Goal: Use online tool/utility

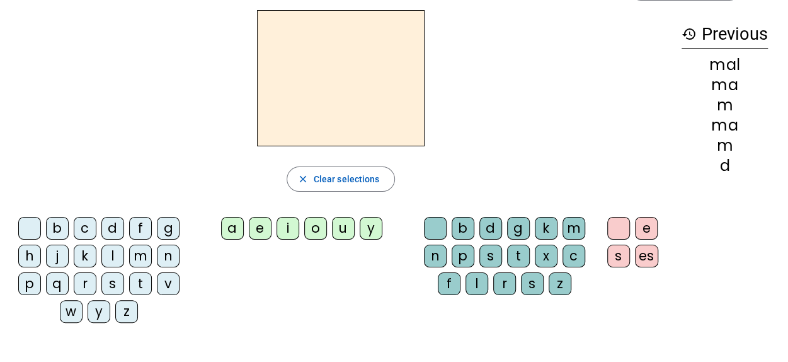
scroll to position [63, 0]
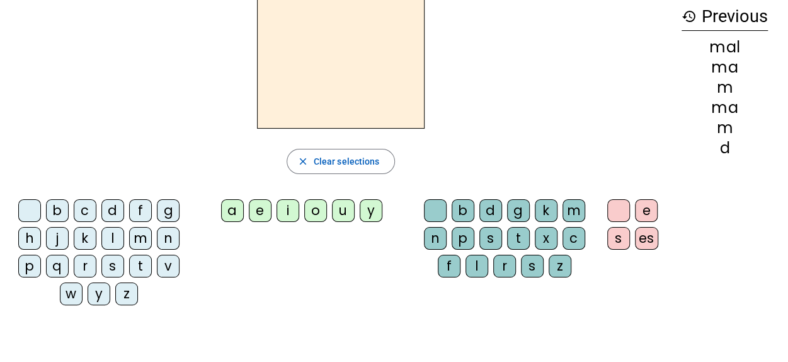
click at [146, 239] on div "m" at bounding box center [140, 238] width 23 height 23
click at [234, 211] on div "a" at bounding box center [232, 210] width 23 height 23
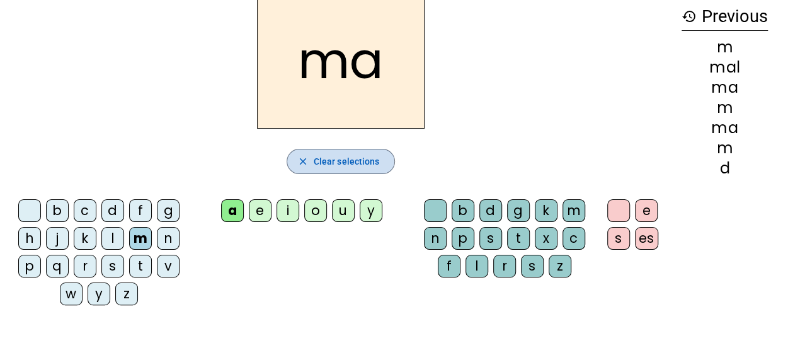
click at [303, 162] on mat-icon "close" at bounding box center [302, 161] width 11 height 11
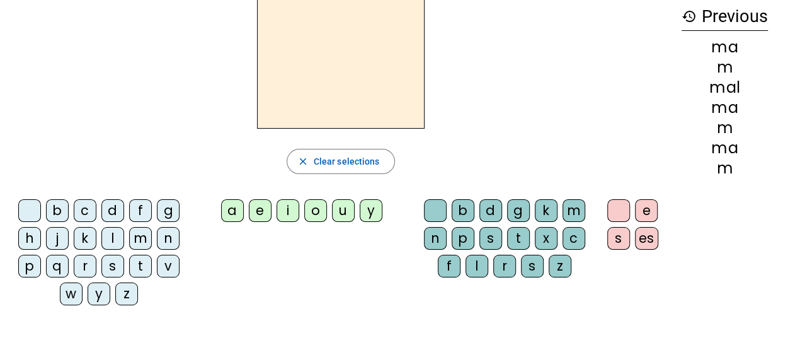
click at [111, 234] on div "l" at bounding box center [112, 238] width 23 height 23
click at [233, 212] on div "a" at bounding box center [232, 210] width 23 height 23
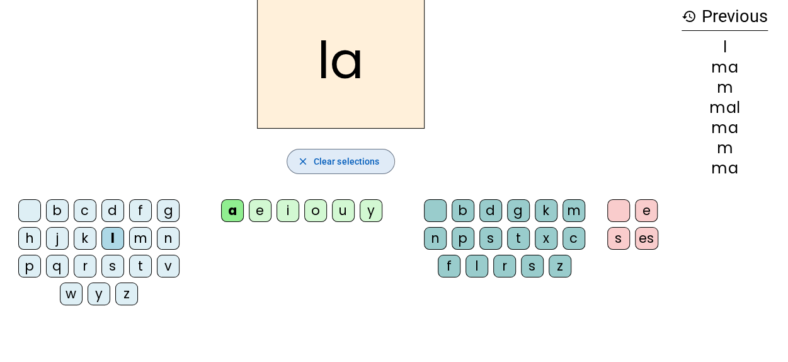
drag, startPoint x: 304, startPoint y: 159, endPoint x: 256, endPoint y: 180, distance: 52.0
click at [304, 159] on mat-icon "close" at bounding box center [302, 161] width 11 height 11
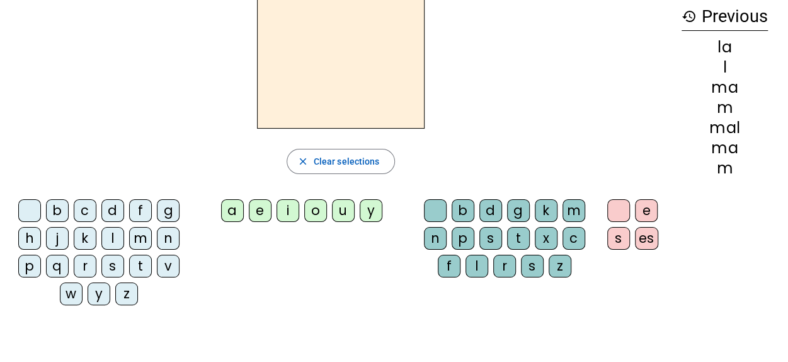
click at [108, 239] on div "l" at bounding box center [112, 238] width 23 height 23
click at [260, 210] on div "e" at bounding box center [260, 210] width 23 height 23
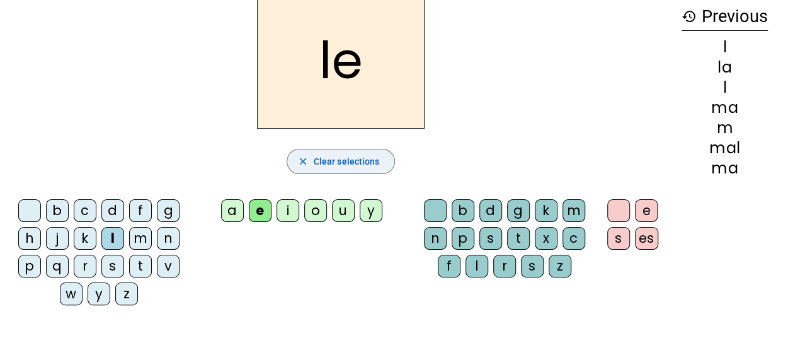
click at [306, 160] on mat-icon "close" at bounding box center [302, 161] width 11 height 11
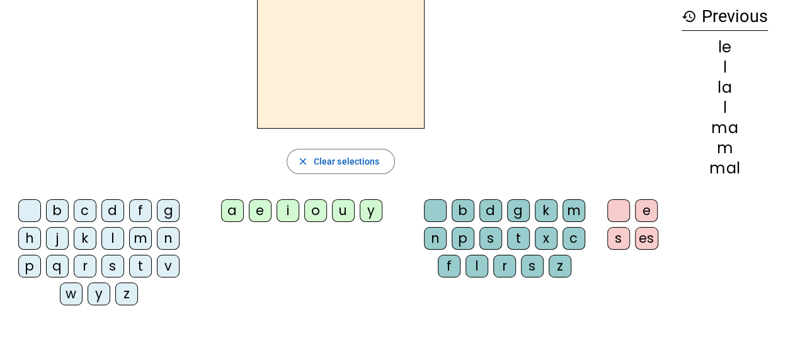
click at [113, 212] on div "d" at bounding box center [112, 210] width 23 height 23
click at [261, 209] on div "e" at bounding box center [260, 210] width 23 height 23
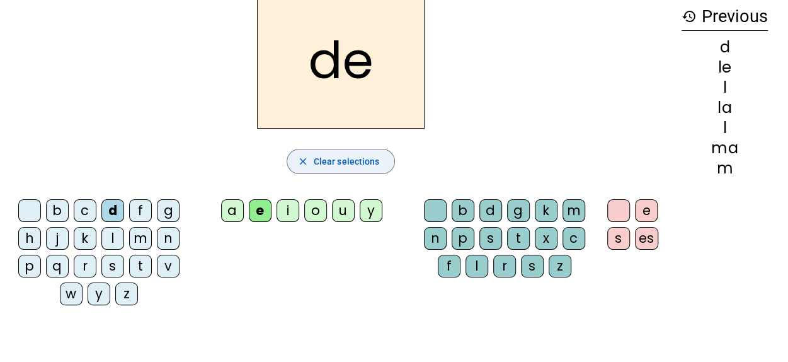
click at [306, 156] on mat-icon "close" at bounding box center [302, 161] width 11 height 11
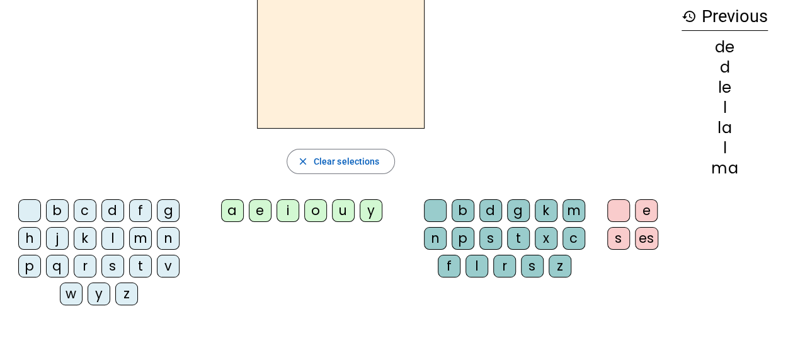
click at [118, 211] on div "d" at bounding box center [112, 210] width 23 height 23
click at [346, 212] on div "u" at bounding box center [343, 210] width 23 height 23
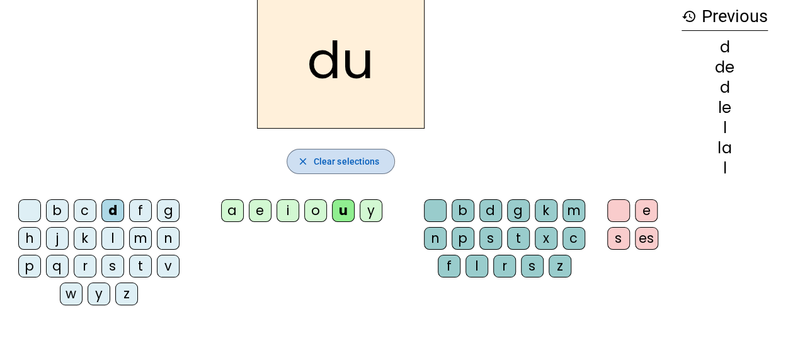
click at [301, 159] on mat-icon "close" at bounding box center [302, 161] width 11 height 11
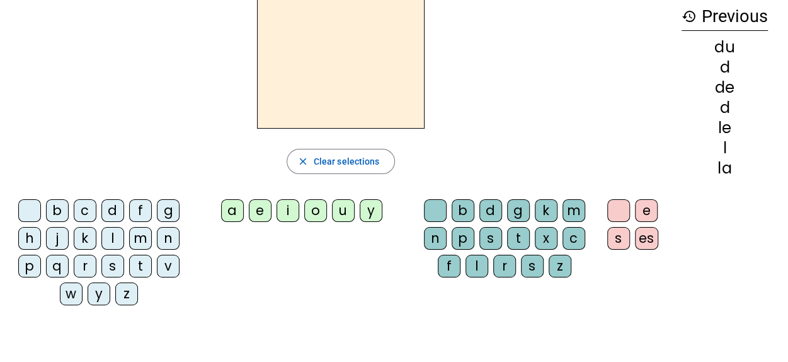
click at [139, 268] on div "t" at bounding box center [140, 266] width 23 height 23
click at [343, 213] on div "u" at bounding box center [343, 210] width 23 height 23
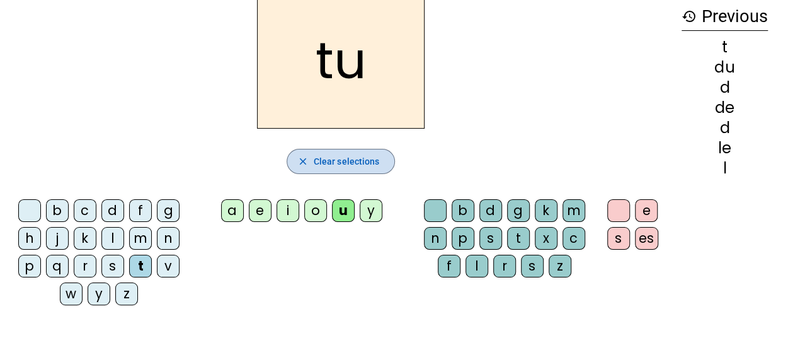
click at [306, 159] on mat-icon "close" at bounding box center [302, 161] width 11 height 11
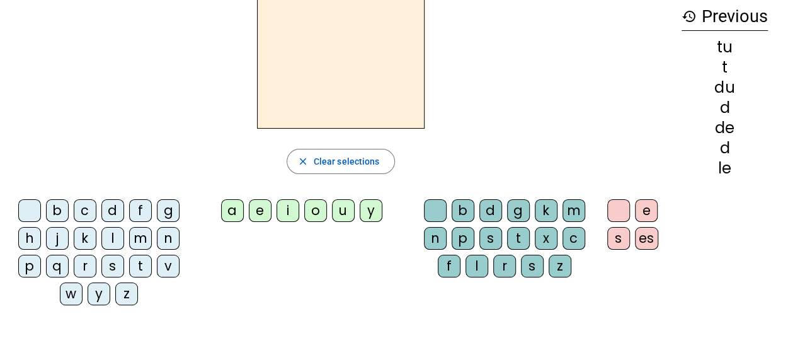
click at [141, 263] on div "t" at bounding box center [140, 266] width 23 height 23
click at [230, 210] on div "a" at bounding box center [232, 210] width 23 height 23
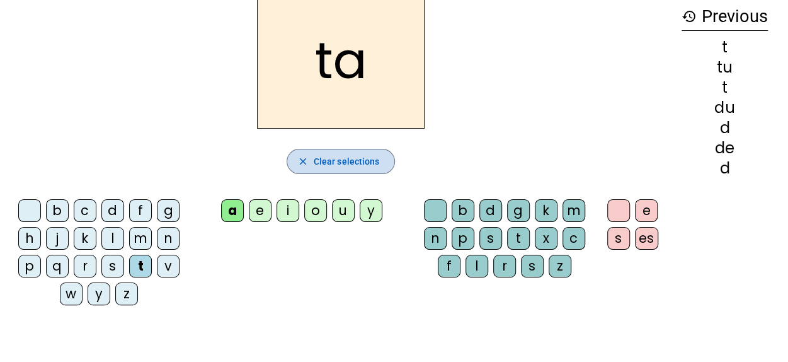
click at [300, 163] on mat-icon "close" at bounding box center [302, 161] width 11 height 11
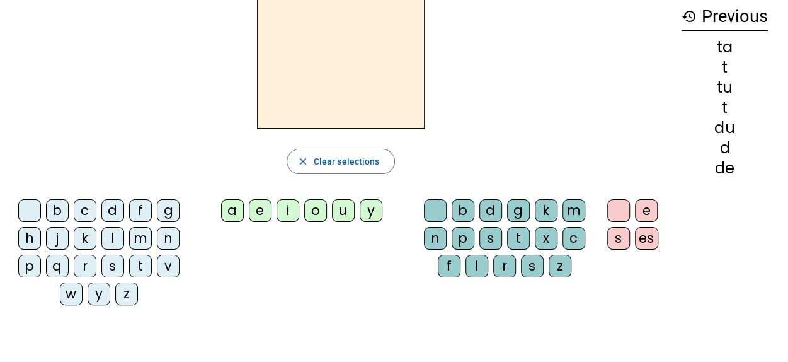
drag, startPoint x: 142, startPoint y: 266, endPoint x: 148, endPoint y: 263, distance: 6.5
click at [142, 266] on div "t" at bounding box center [140, 266] width 23 height 23
click at [258, 207] on div "e" at bounding box center [260, 210] width 23 height 23
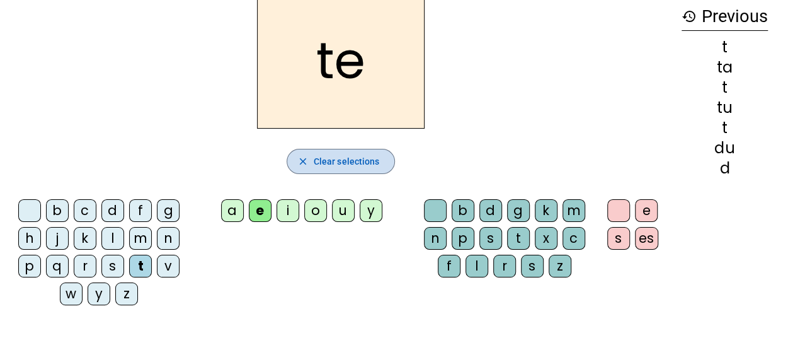
click at [302, 158] on mat-icon "close" at bounding box center [302, 161] width 11 height 11
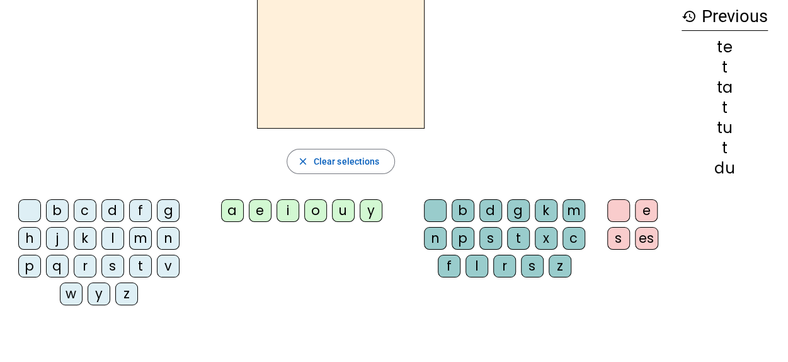
click at [139, 240] on div "m" at bounding box center [140, 238] width 23 height 23
click at [262, 209] on div "e" at bounding box center [260, 210] width 23 height 23
